Goal: Task Accomplishment & Management: Complete application form

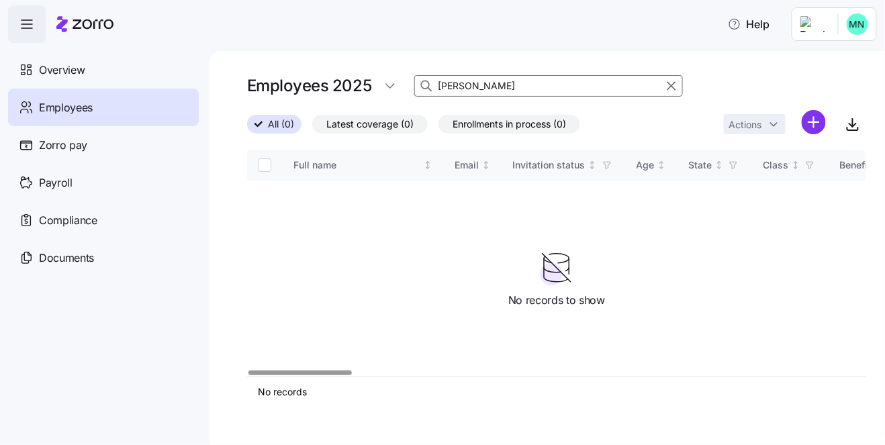
click at [91, 115] on span "Employees" at bounding box center [66, 107] width 54 height 17
click at [807, 125] on html "Help Overview Employees Zorro pay Payroll Compliance Documents Employees 2025 […" at bounding box center [442, 218] width 885 height 437
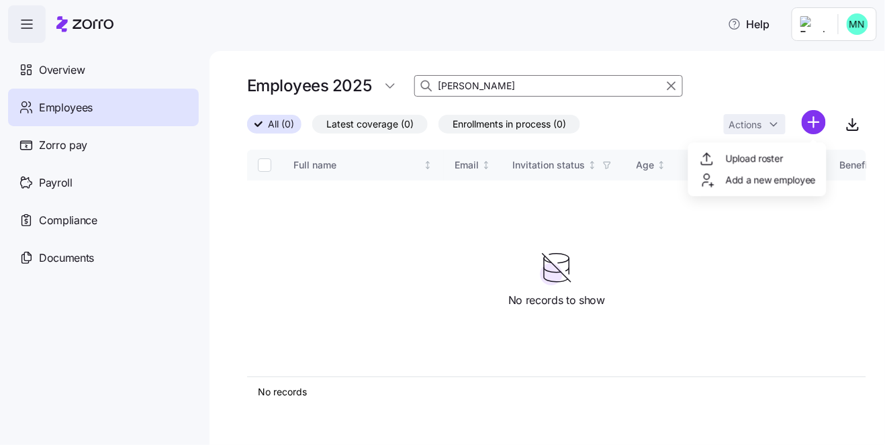
click at [733, 179] on span "Add a new employee" at bounding box center [771, 179] width 90 height 13
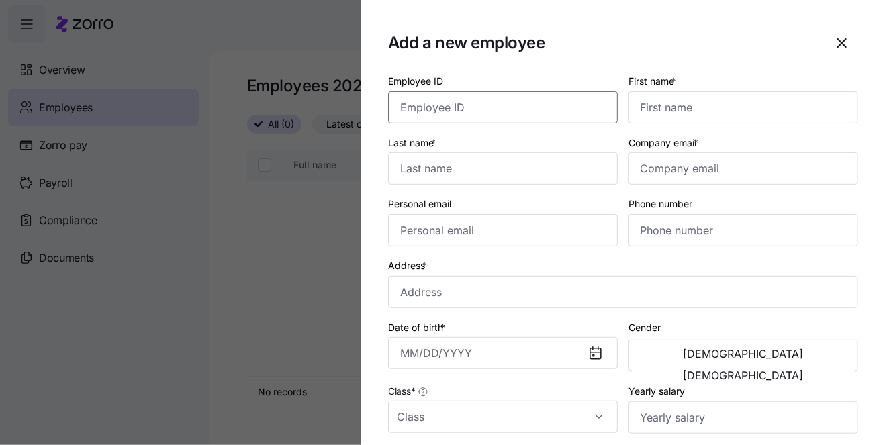
click at [432, 110] on input "Employee ID" at bounding box center [503, 107] width 230 height 32
click at [674, 107] on input "First name *" at bounding box center [744, 107] width 230 height 32
paste input "[PERSON_NAME]"
type input "[PERSON_NAME]"
click at [435, 165] on input "Last name *" at bounding box center [503, 168] width 230 height 32
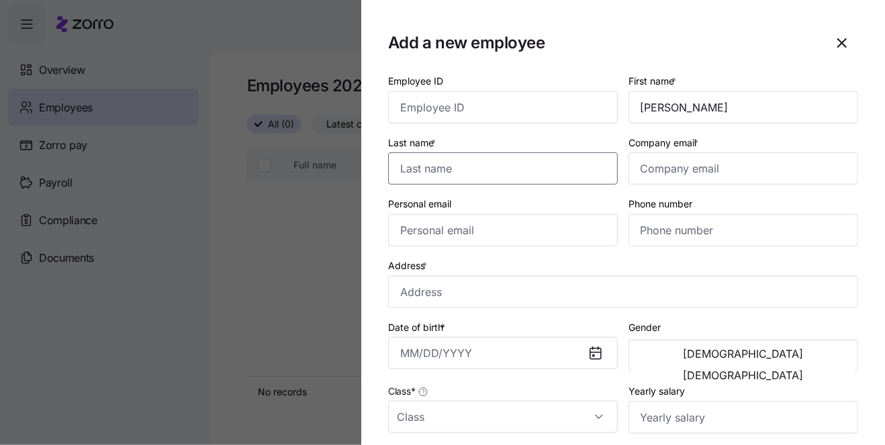
paste input "[PERSON_NAME]"
type input "[PERSON_NAME]"
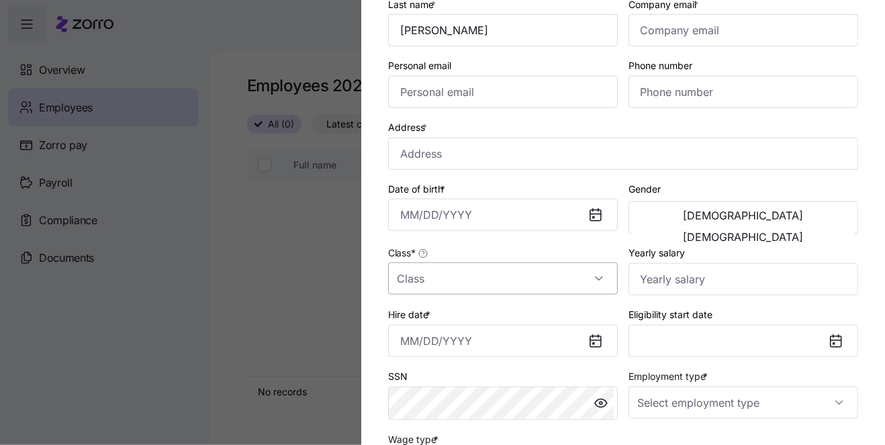
scroll to position [185, 0]
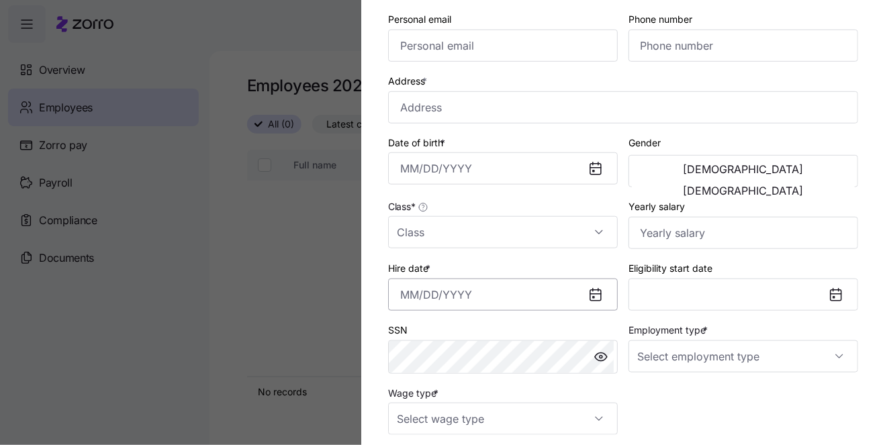
click at [474, 285] on input "Hire date *" at bounding box center [503, 295] width 230 height 32
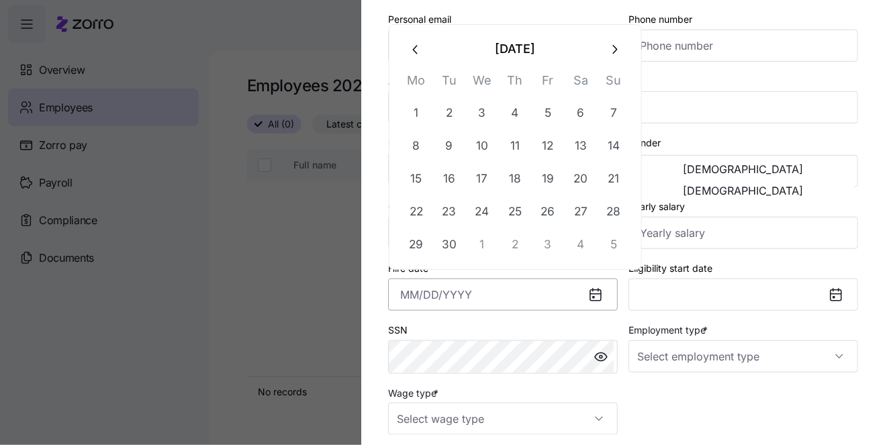
paste input "[DATE]"
type input "[DATE]"
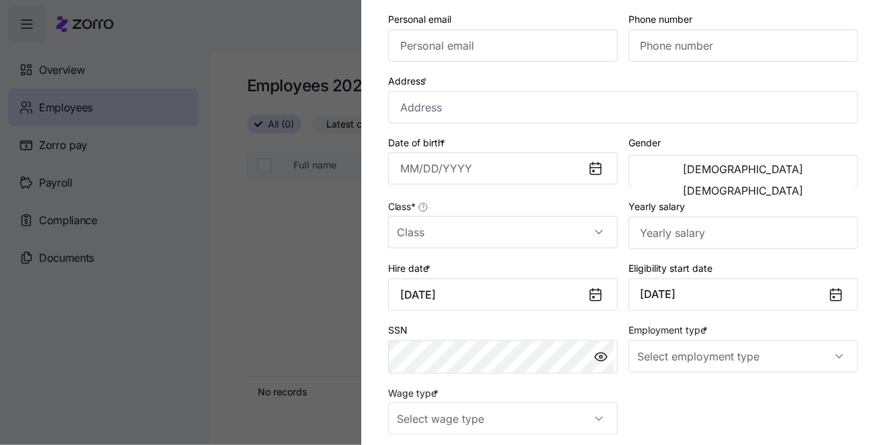
click at [648, 404] on div "Employee ID First name * [PERSON_NAME] Last name * [PERSON_NAME] Company email …" at bounding box center [623, 161] width 481 height 558
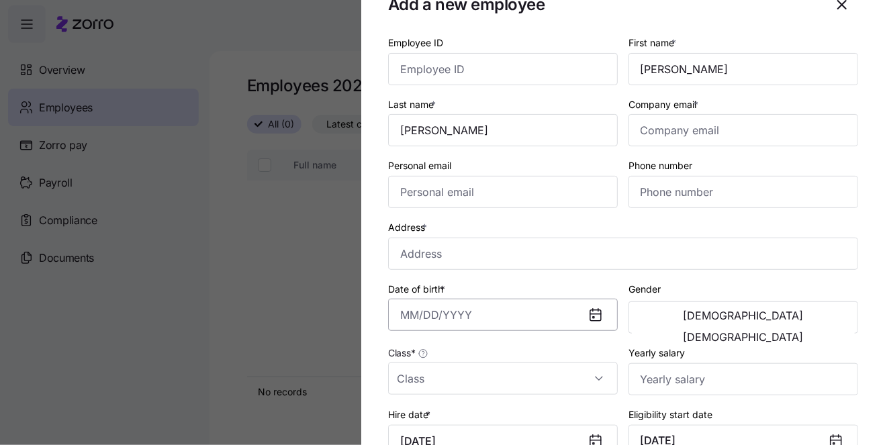
scroll to position [30, 0]
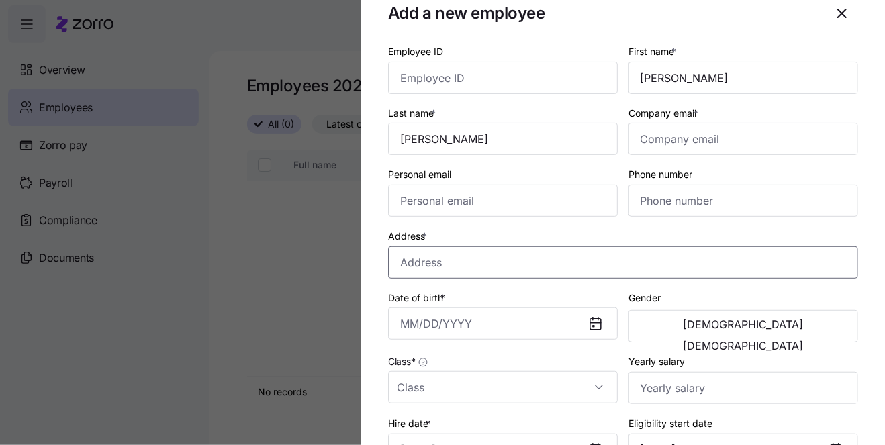
click at [455, 253] on input "Address *" at bounding box center [623, 263] width 470 height 32
paste input "[STREET_ADDRESS]"
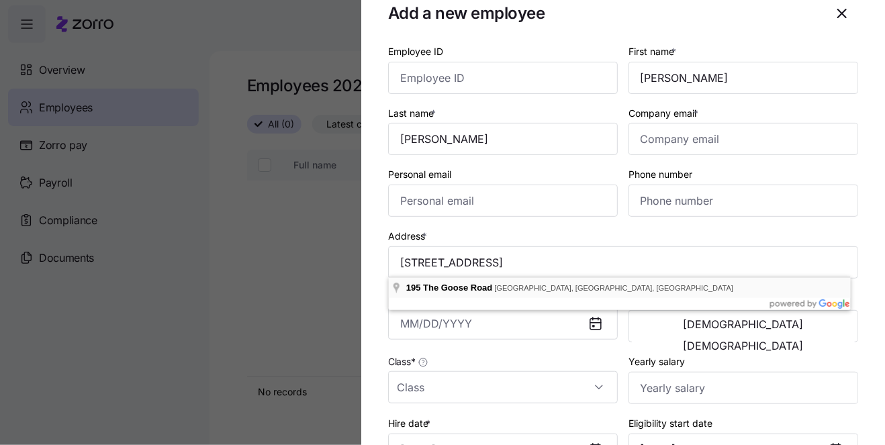
type input "[STREET_ADDRESS]"
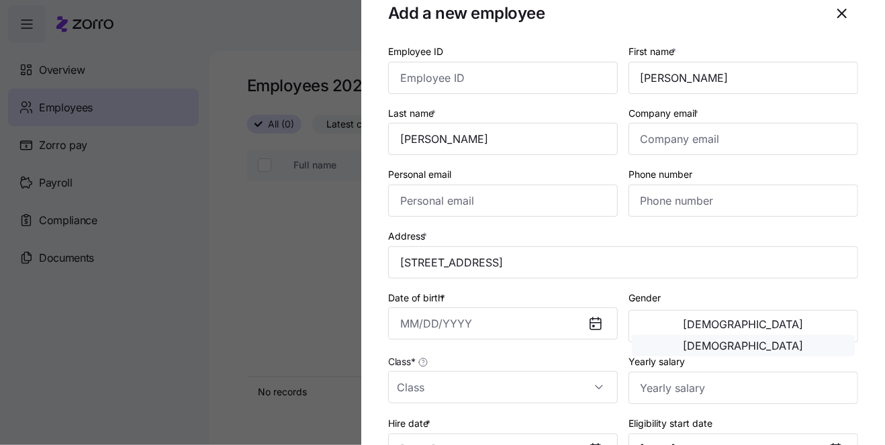
click at [782, 335] on button "[DEMOGRAPHIC_DATA]" at bounding box center [743, 345] width 223 height 21
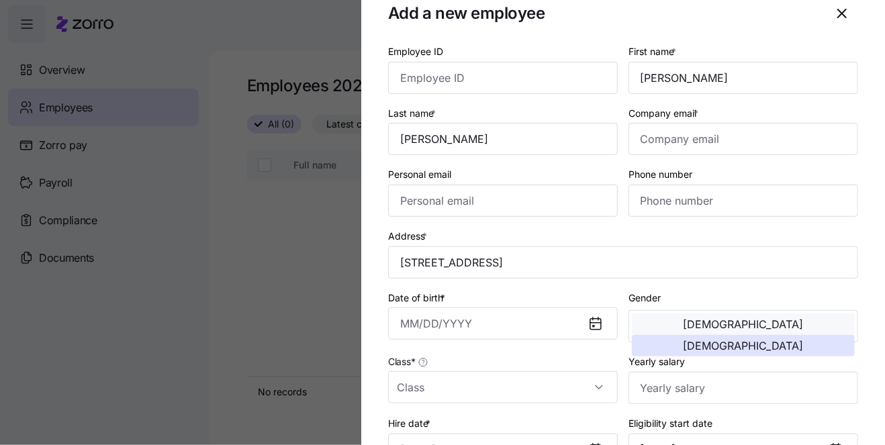
scroll to position [76, 0]
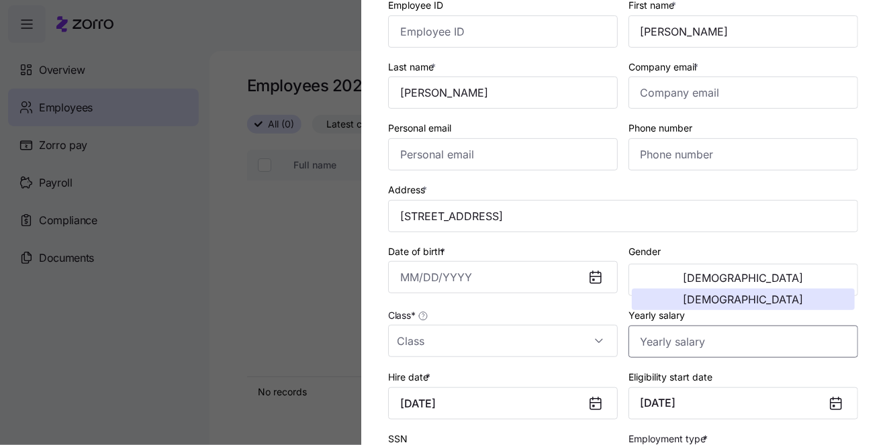
click at [679, 339] on input "Yearly salary" at bounding box center [744, 342] width 230 height 32
type input "$36,000"
click at [595, 401] on icon at bounding box center [595, 404] width 11 height 11
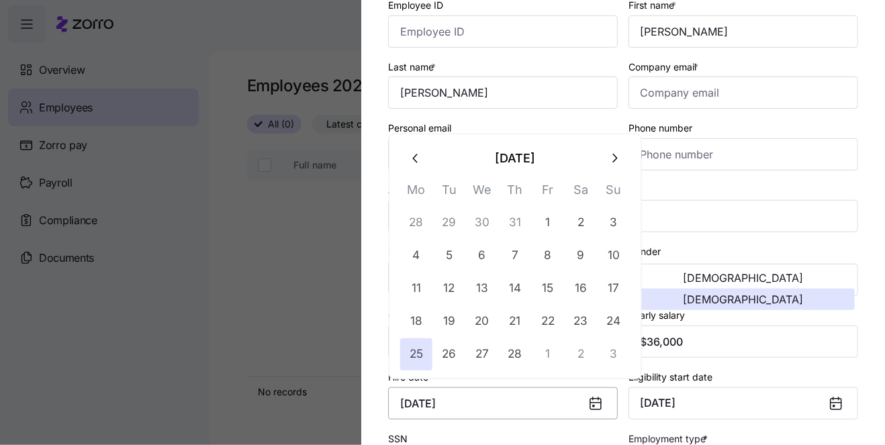
click at [498, 404] on input "[DATE]" at bounding box center [503, 404] width 230 height 32
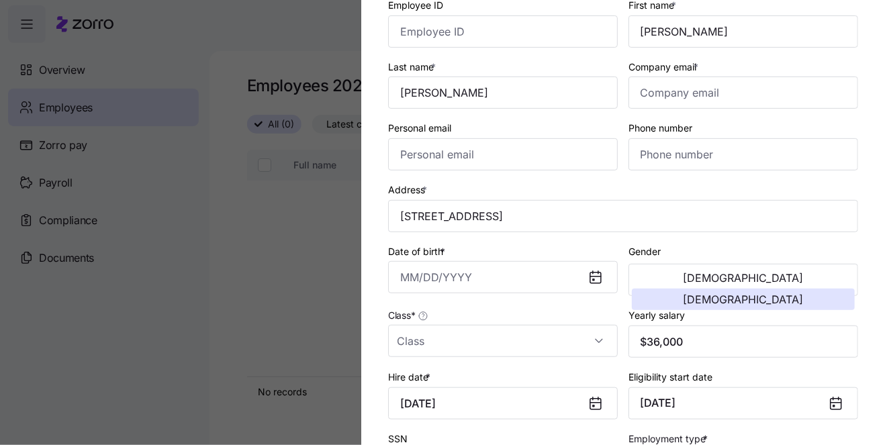
click at [595, 400] on icon at bounding box center [595, 404] width 11 height 11
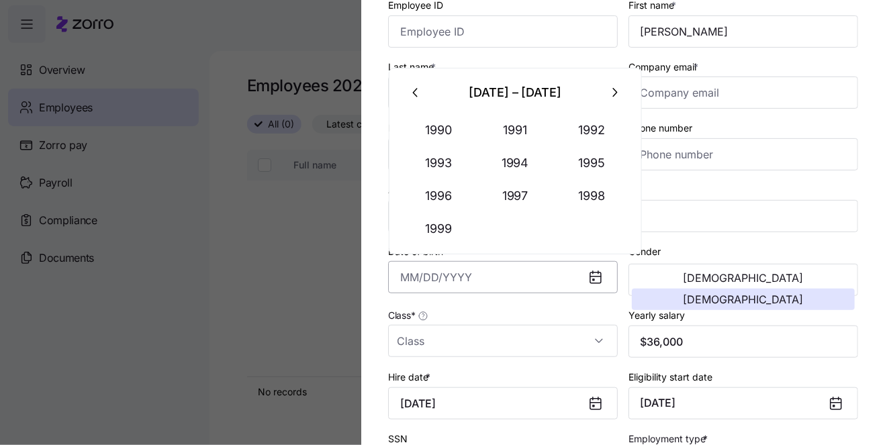
drag, startPoint x: 520, startPoint y: 279, endPoint x: 389, endPoint y: 275, distance: 131.1
click at [389, 275] on input "Date of birth *" at bounding box center [503, 277] width 230 height 32
paste input "[STREET_ADDRESS]"
type input "[STREET_ADDRESS]"
drag, startPoint x: 525, startPoint y: 279, endPoint x: 400, endPoint y: 271, distance: 125.2
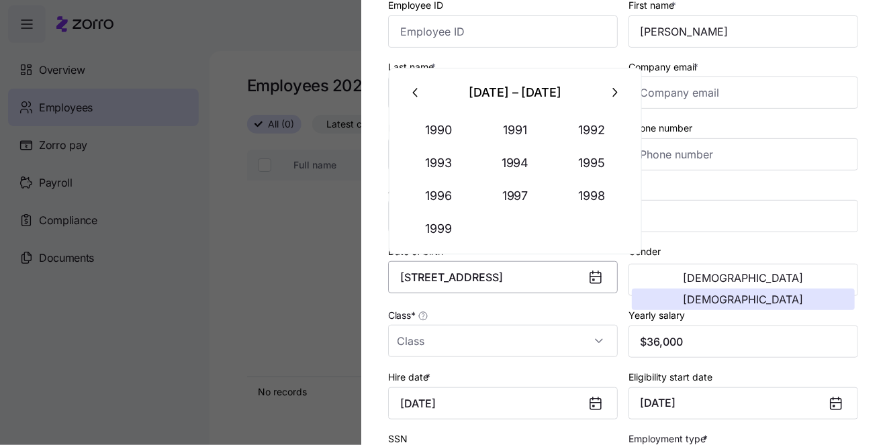
click at [400, 271] on input "[STREET_ADDRESS]" at bounding box center [503, 277] width 230 height 32
type input "[DATE]"
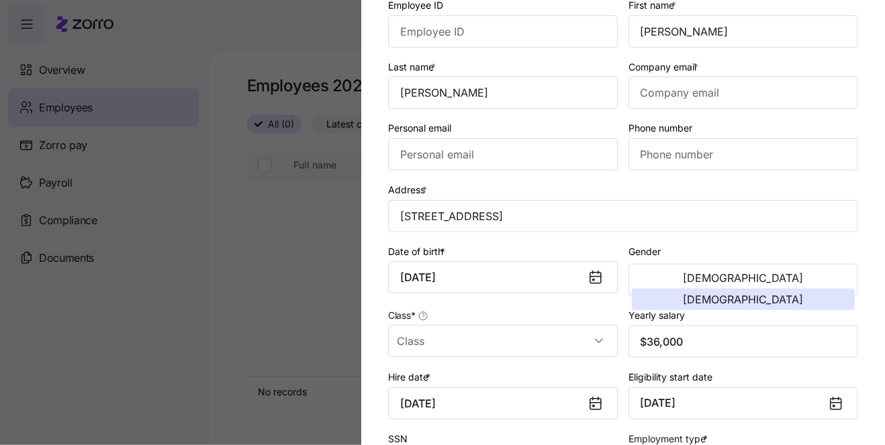
click at [603, 398] on div at bounding box center [601, 403] width 32 height 31
click at [597, 403] on icon at bounding box center [595, 404] width 11 height 11
click at [594, 402] on icon at bounding box center [595, 404] width 11 height 11
click at [529, 400] on input "[DATE]" at bounding box center [503, 404] width 230 height 32
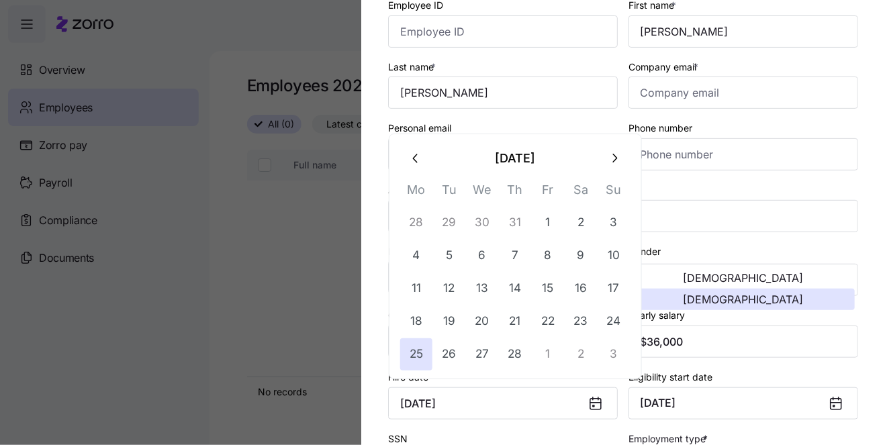
drag, startPoint x: 529, startPoint y: 400, endPoint x: 373, endPoint y: 386, distance: 155.8
click at [373, 386] on section "Add a new employee Employee ID First name * [PERSON_NAME] Last name * [PERSON_N…" at bounding box center [623, 222] width 524 height 445
paste input "[STREET_ADDRESS]"
type input "[STREET_ADDRESS]"
drag, startPoint x: 534, startPoint y: 404, endPoint x: 396, endPoint y: 404, distance: 138.4
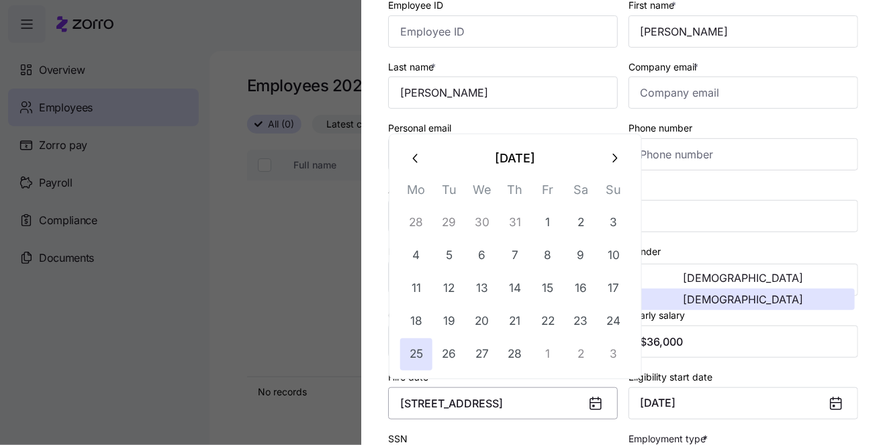
click at [396, 404] on input "[STREET_ADDRESS]" at bounding box center [503, 404] width 230 height 32
click at [612, 325] on button "24" at bounding box center [614, 322] width 32 height 32
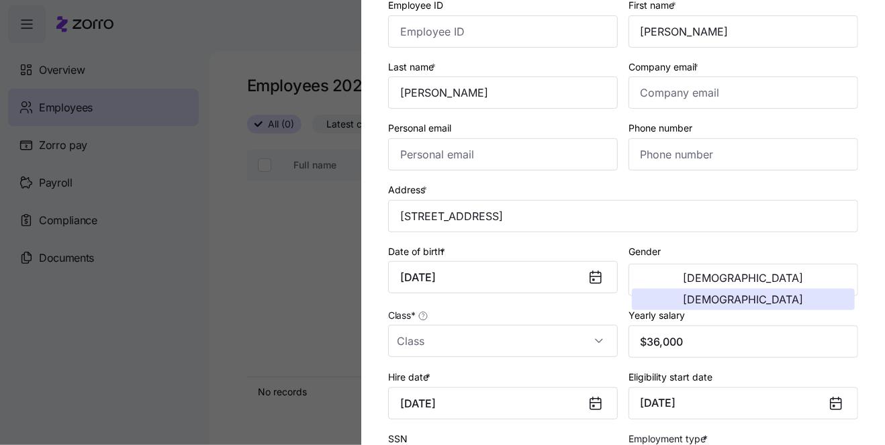
type input "[DATE]"
click at [529, 398] on input "[DATE]" at bounding box center [503, 404] width 230 height 32
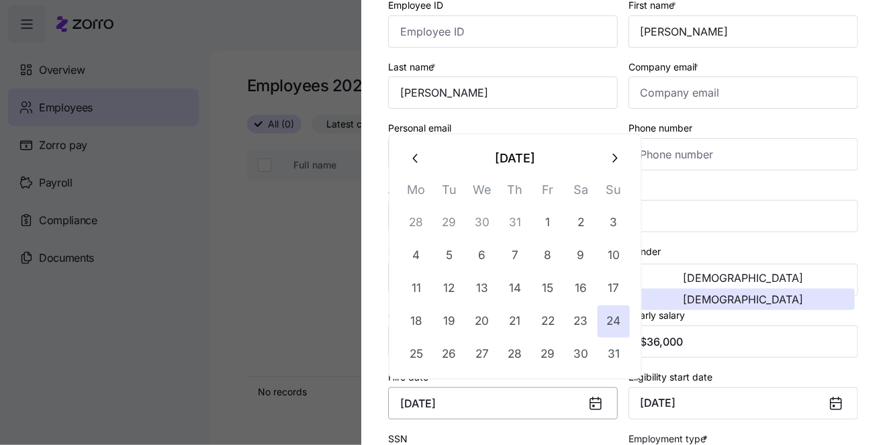
click at [529, 398] on input "[DATE]" at bounding box center [503, 404] width 230 height 32
click at [604, 322] on button "24" at bounding box center [614, 322] width 32 height 32
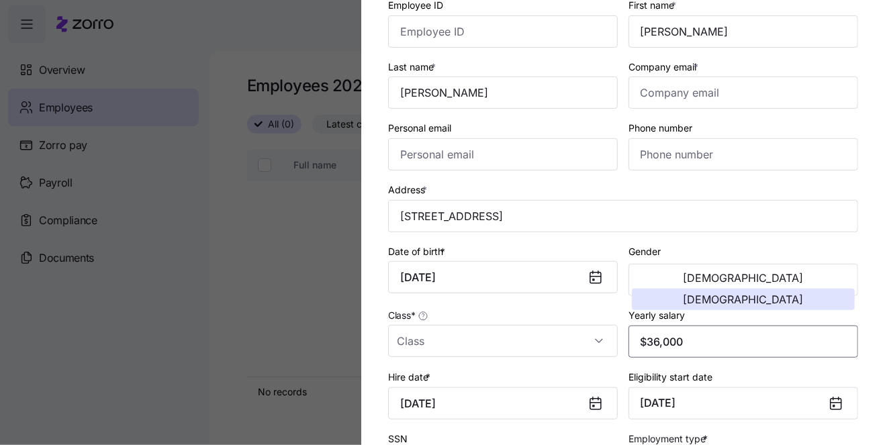
click at [656, 338] on input "$36,000" at bounding box center [744, 342] width 230 height 32
type input "$35,000"
click at [692, 99] on input "Company email *" at bounding box center [744, 93] width 230 height 32
paste input "[EMAIL_ADDRESS][DOMAIN_NAME]"
type input "[EMAIL_ADDRESS][DOMAIN_NAME]"
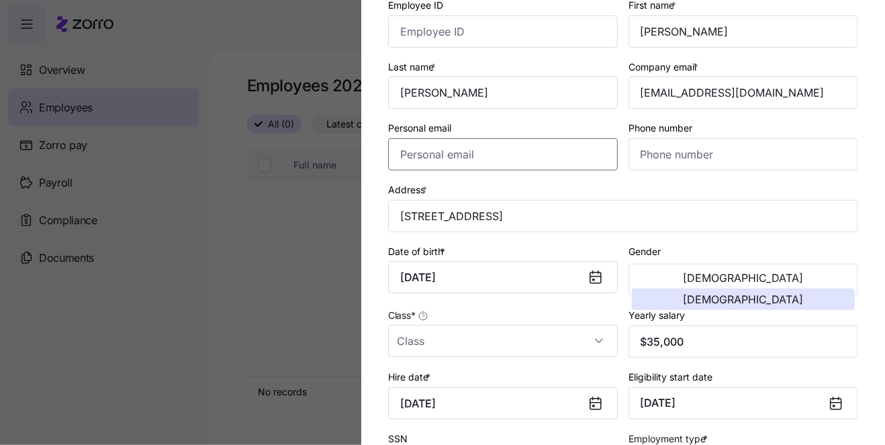
click at [517, 155] on input "Personal email" at bounding box center [503, 154] width 230 height 32
paste input "[PERSON_NAME][EMAIL_ADDRESS][PERSON_NAME][DOMAIN_NAME]"
type input "[PERSON_NAME][EMAIL_ADDRESS][PERSON_NAME][DOMAIN_NAME]"
click at [702, 152] on input "Phone number" at bounding box center [744, 154] width 230 height 32
paste input "[PHONE_NUMBER]"
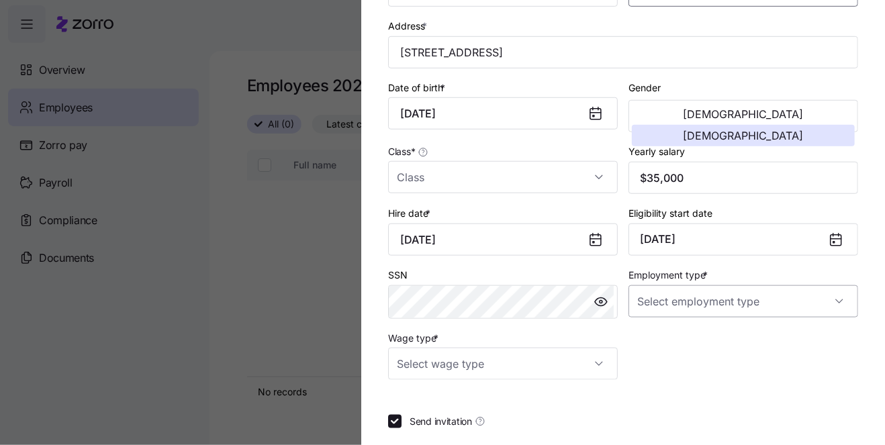
scroll to position [261, 0]
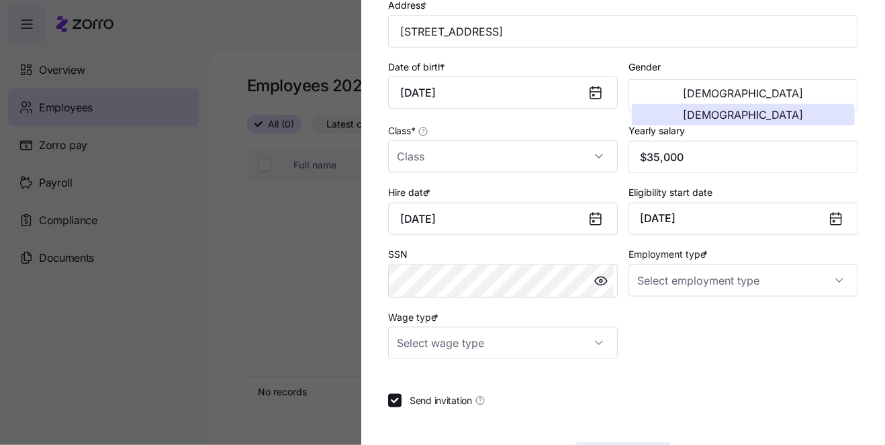
type input "[PHONE_NUMBER]"
click at [675, 274] on input "Employment type *" at bounding box center [744, 281] width 230 height 32
click at [674, 316] on span "Full Time" at bounding box center [661, 317] width 39 height 15
type input "Full Time"
click at [594, 338] on input "Wage type *" at bounding box center [503, 343] width 230 height 32
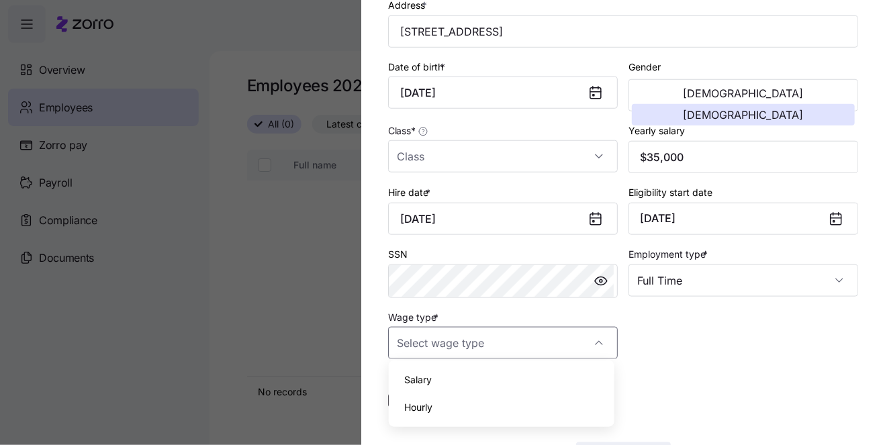
click at [515, 376] on div "Salary" at bounding box center [502, 380] width 216 height 28
type input "Salary"
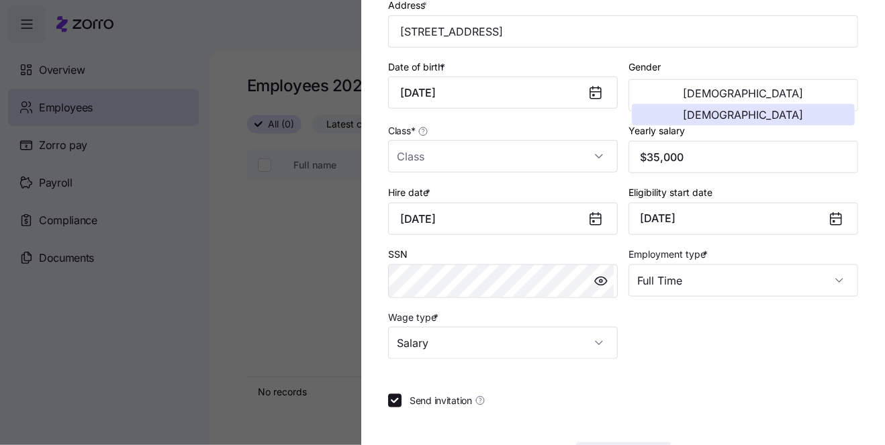
click at [402, 395] on label "Send invitation" at bounding box center [444, 400] width 84 height 13
click at [402, 395] on input "Send invitation" at bounding box center [394, 400] width 13 height 13
checkbox input "false"
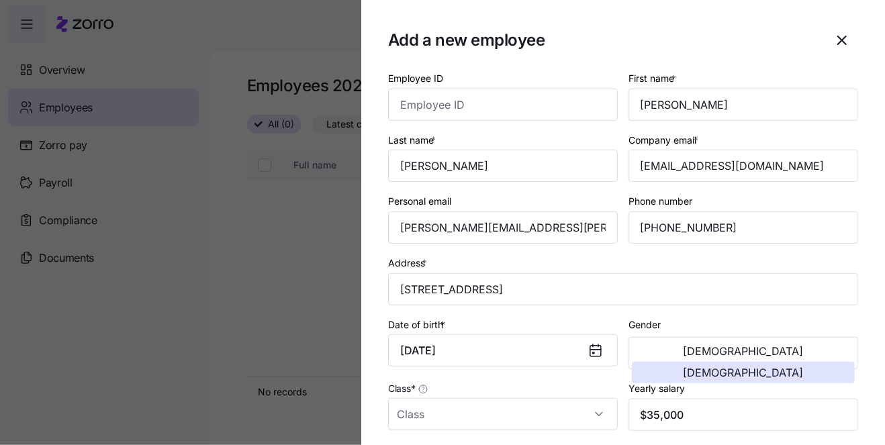
scroll to position [0, 0]
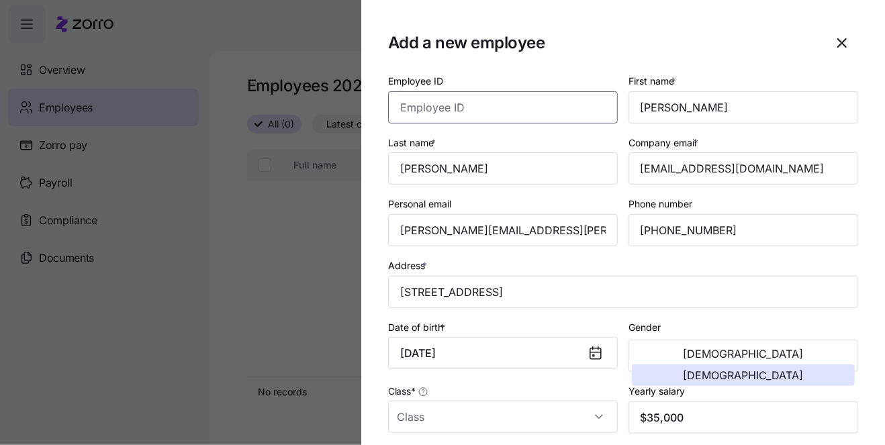
click at [504, 97] on input "Employee ID" at bounding box center [503, 107] width 230 height 32
click at [516, 109] on input "Employee ID" at bounding box center [503, 107] width 230 height 32
paste input "UC0006232"
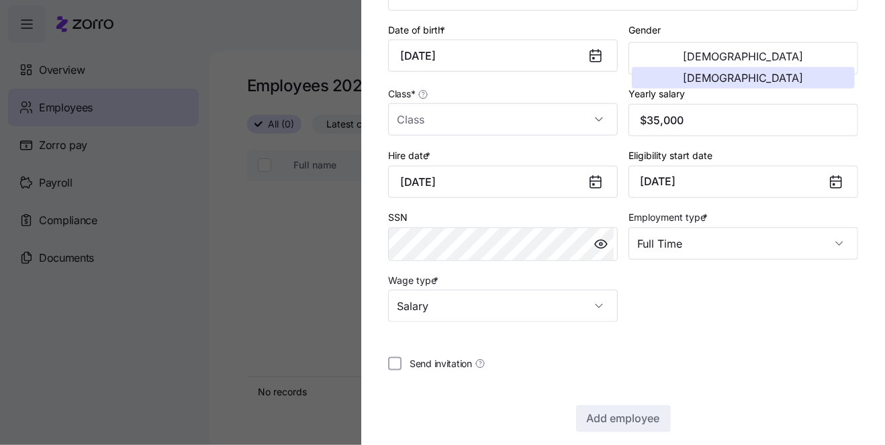
scroll to position [307, 0]
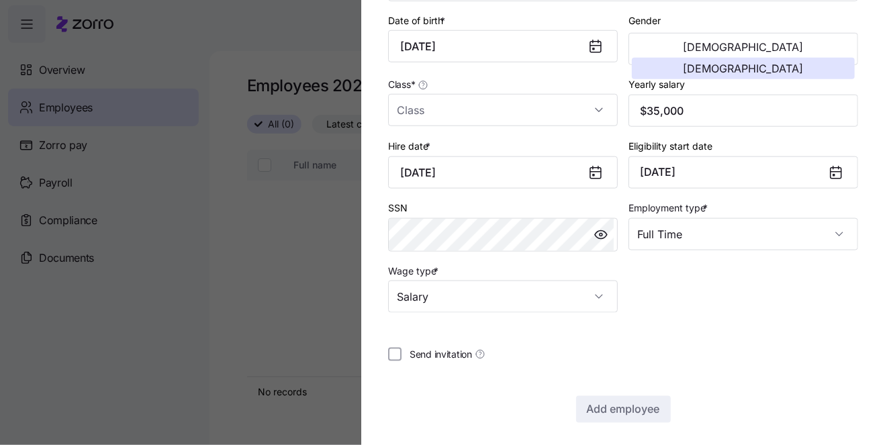
type input "UC0006232"
click at [734, 280] on div "Employee ID UC0006232 First name * [PERSON_NAME] Last name * [PERSON_NAME] Comp…" at bounding box center [623, 39] width 481 height 558
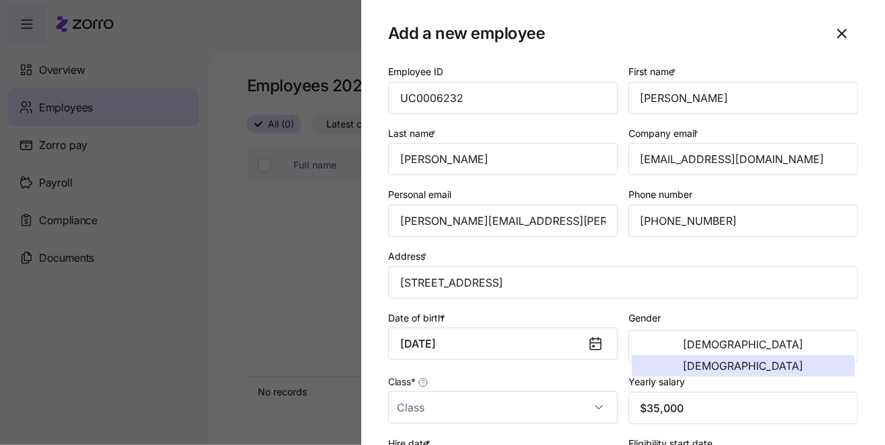
scroll to position [0, 0]
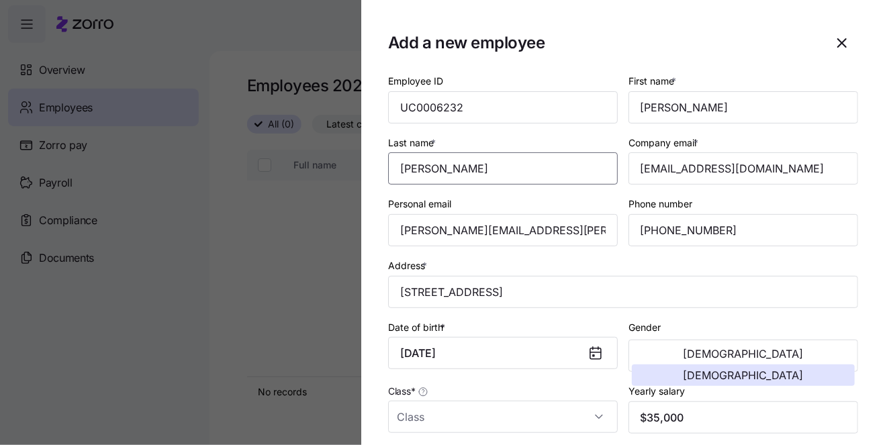
click at [514, 167] on input "[PERSON_NAME]" at bounding box center [503, 168] width 230 height 32
click at [574, 230] on input "[PERSON_NAME][EMAIL_ADDRESS][PERSON_NAME][DOMAIN_NAME]" at bounding box center [503, 230] width 230 height 32
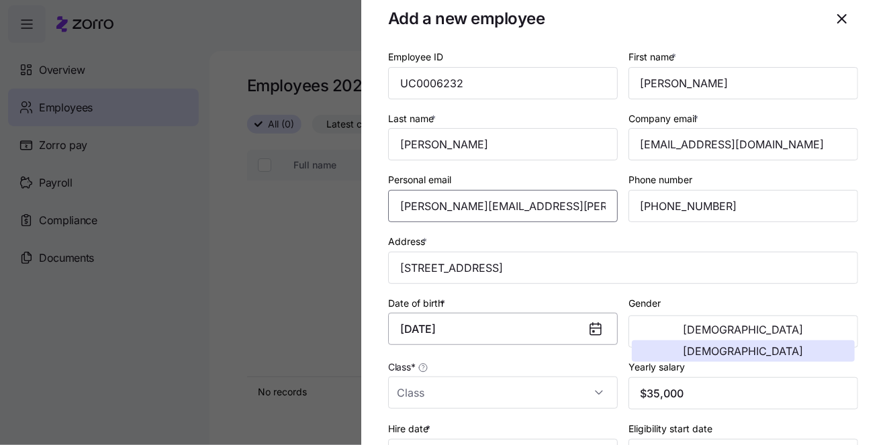
scroll to position [46, 0]
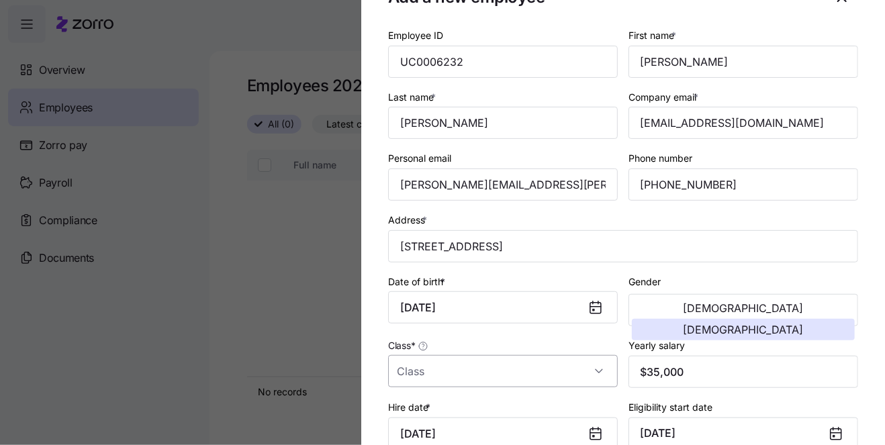
click at [549, 361] on input "Class *" at bounding box center [503, 371] width 230 height 32
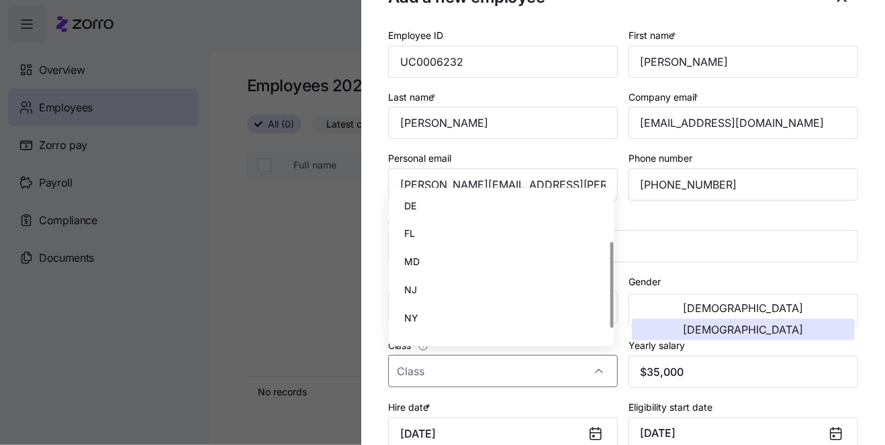
scroll to position [104, 0]
click at [492, 296] on div "PA" at bounding box center [502, 299] width 216 height 28
type input "PA"
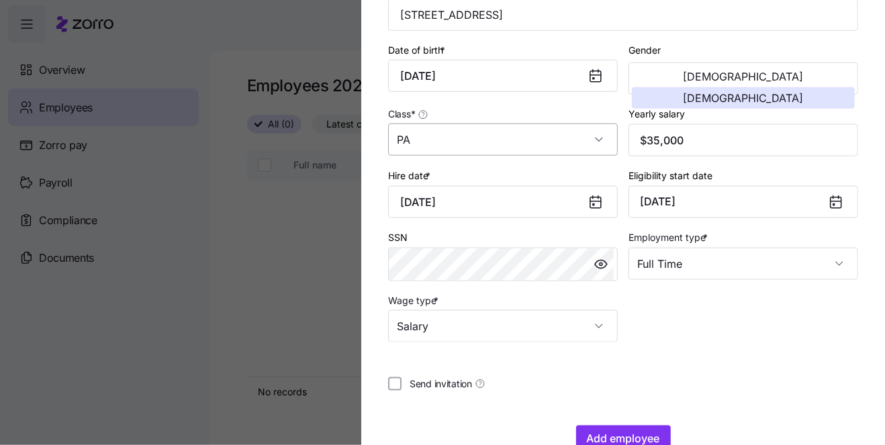
scroll to position [307, 0]
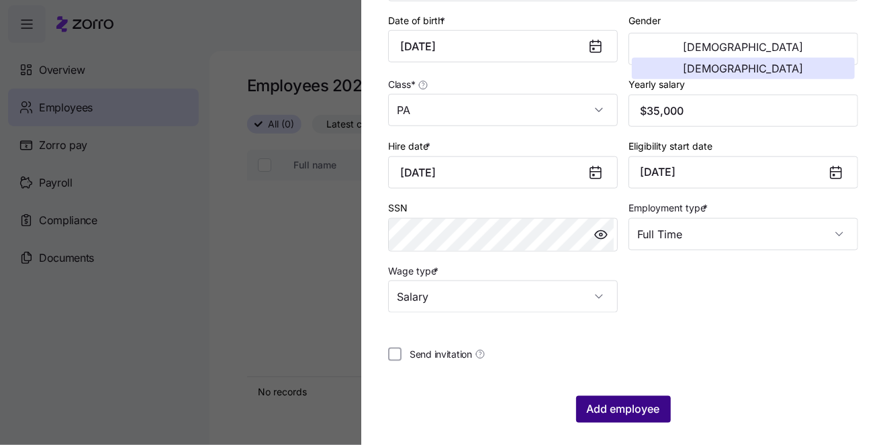
click at [613, 402] on span "Add employee" at bounding box center [623, 410] width 73 height 16
